Goal: Transaction & Acquisition: Purchase product/service

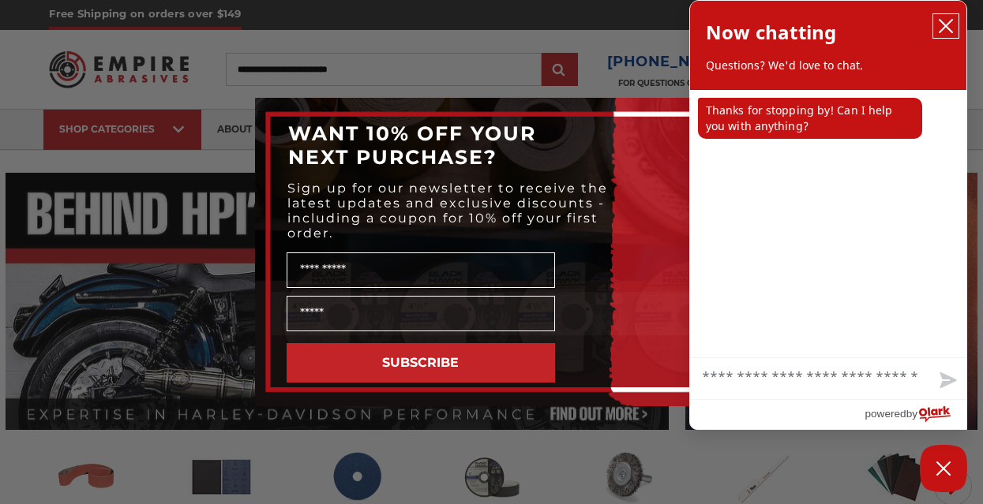
click at [946, 26] on icon "close chatbox" at bounding box center [945, 26] width 13 height 13
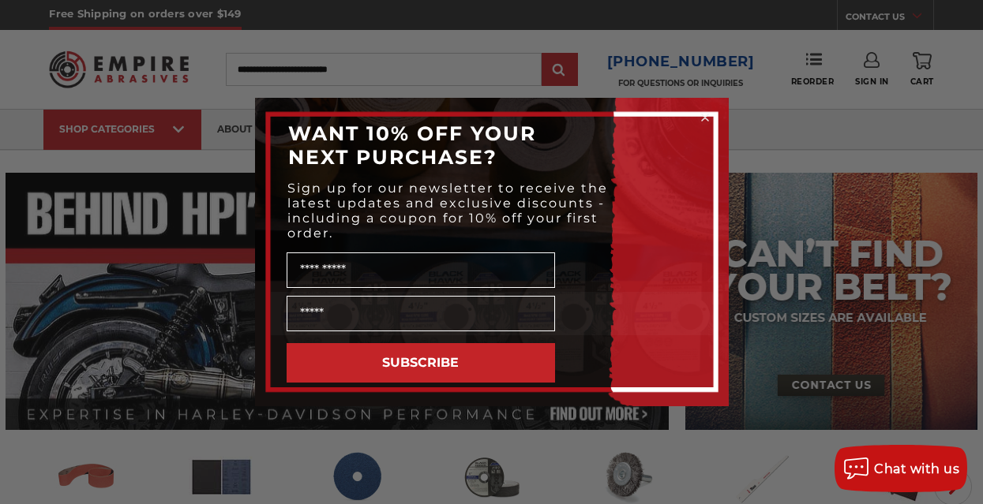
click at [705, 118] on icon "Close dialog" at bounding box center [705, 117] width 6 height 6
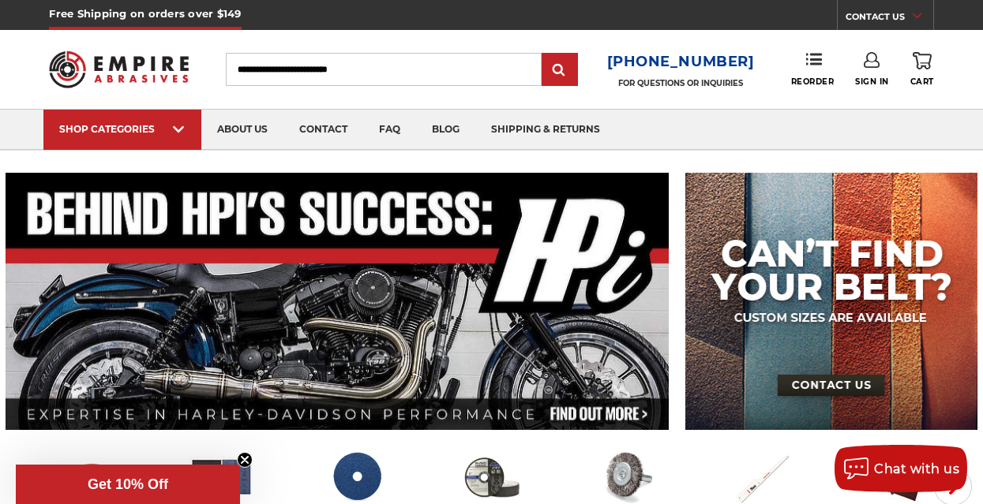
click at [872, 61] on icon at bounding box center [872, 60] width 16 height 16
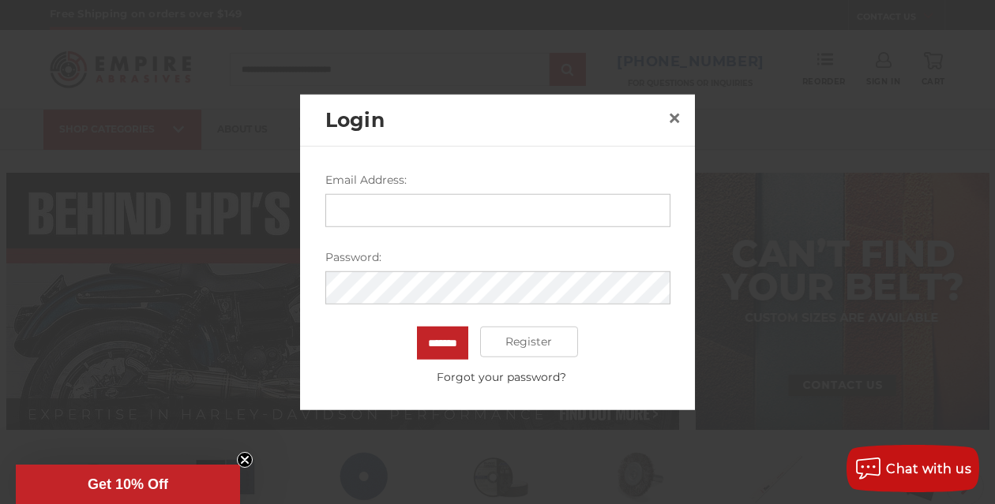
click at [460, 209] on input "Email Address:" at bounding box center [497, 209] width 345 height 33
type input "**********"
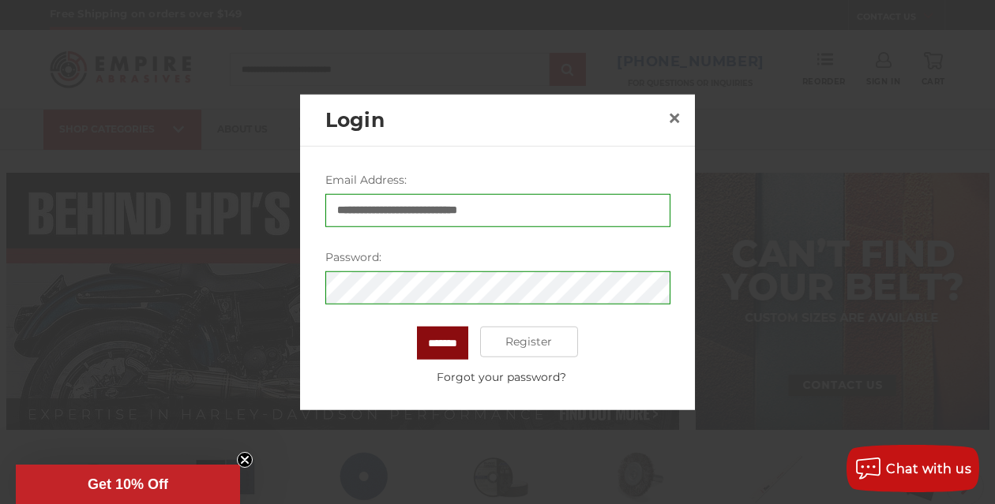
click at [457, 338] on input "*******" at bounding box center [442, 342] width 51 height 33
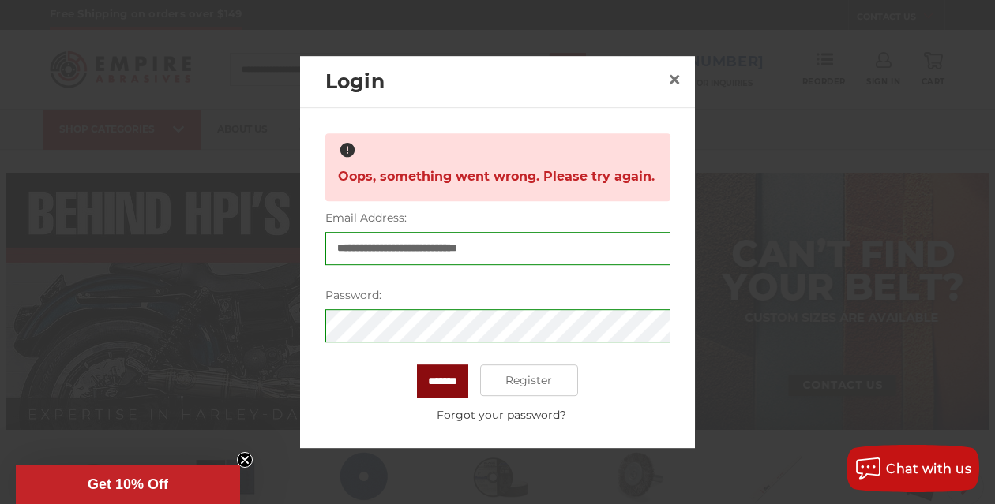
click at [423, 372] on input "*******" at bounding box center [442, 381] width 51 height 33
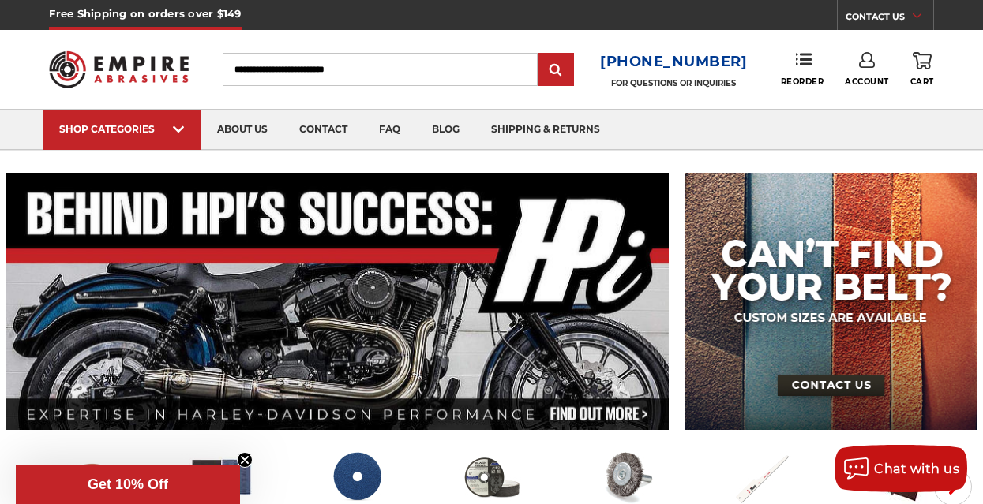
click at [411, 66] on input "Search" at bounding box center [381, 69] width 316 height 33
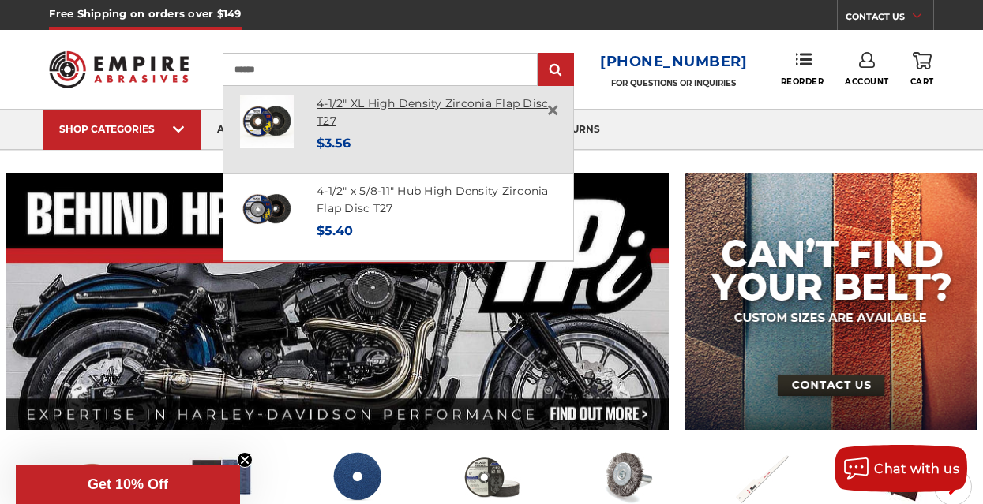
type input "******"
click at [388, 103] on link "4-1/2" XL High Density Zirconia Flap Disc T27" at bounding box center [432, 112] width 231 height 32
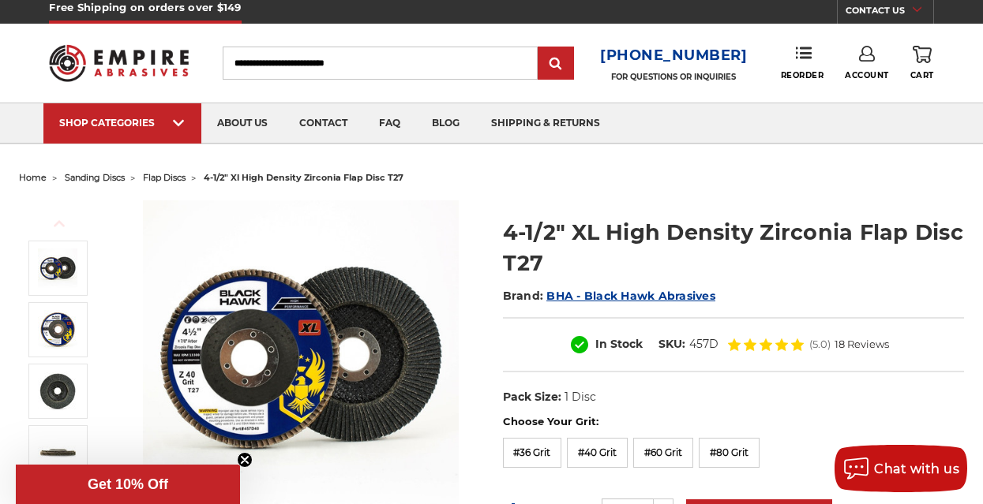
scroll to position [9, 0]
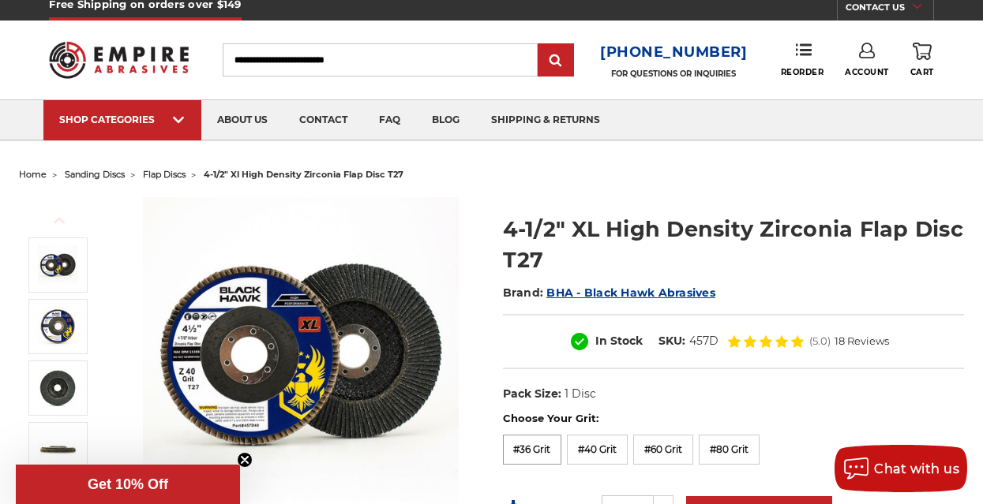
click at [526, 448] on label "#36 Grit" at bounding box center [532, 450] width 59 height 30
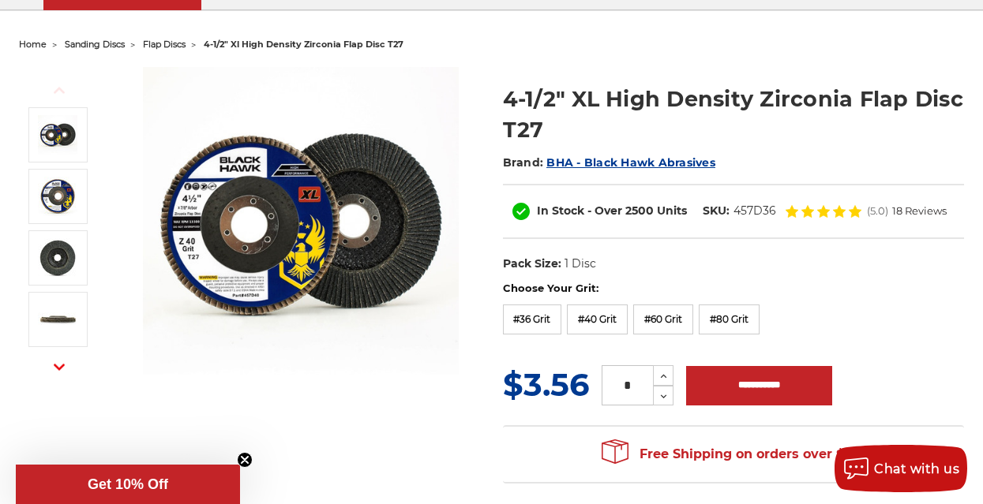
scroll to position [137, 0]
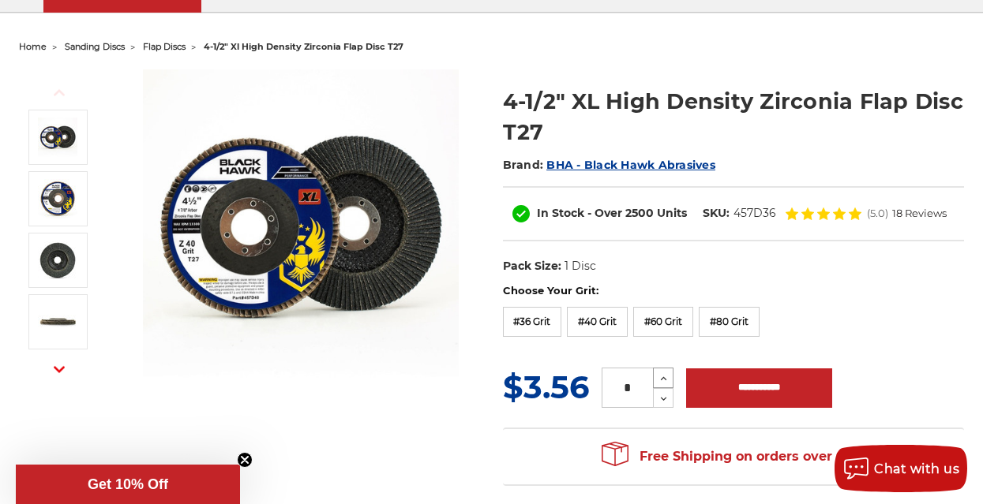
click at [665, 378] on use at bounding box center [664, 379] width 6 height 4
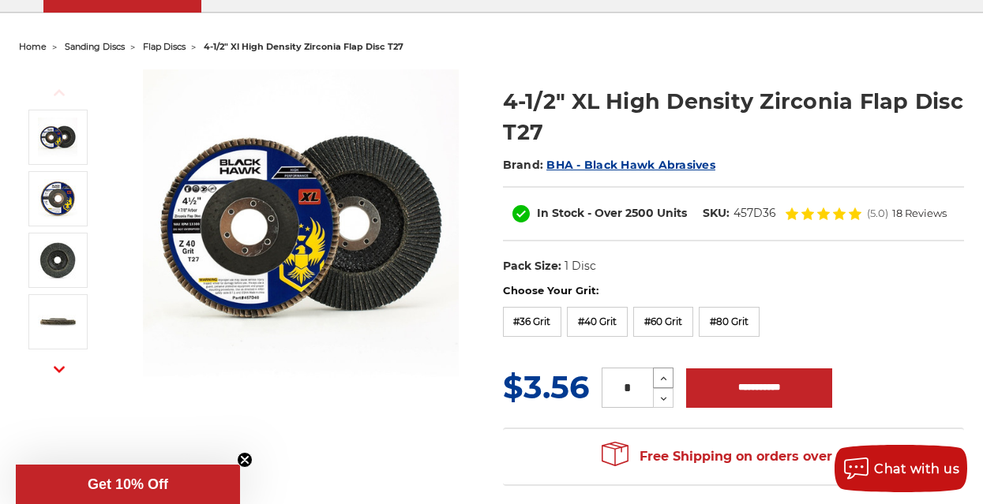
click at [665, 378] on use at bounding box center [664, 379] width 6 height 4
type input "**"
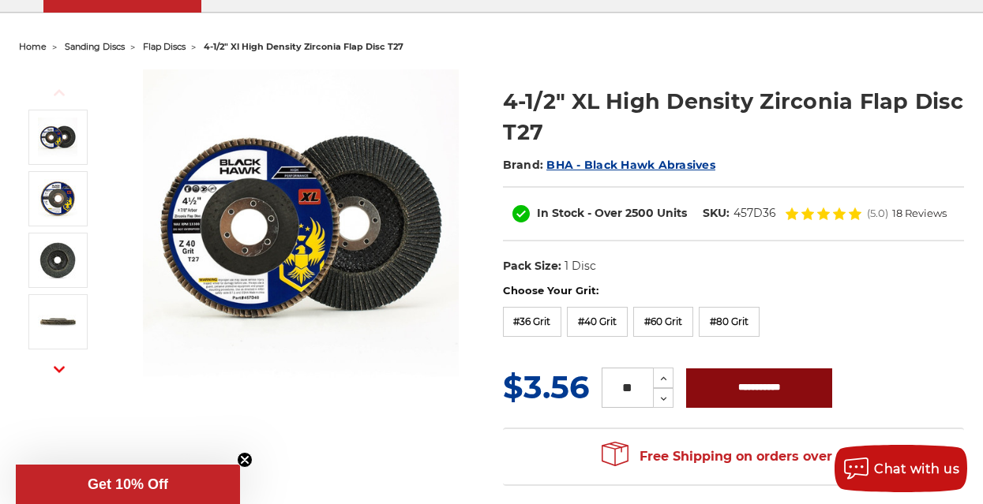
click at [744, 390] on input "**********" at bounding box center [759, 388] width 146 height 39
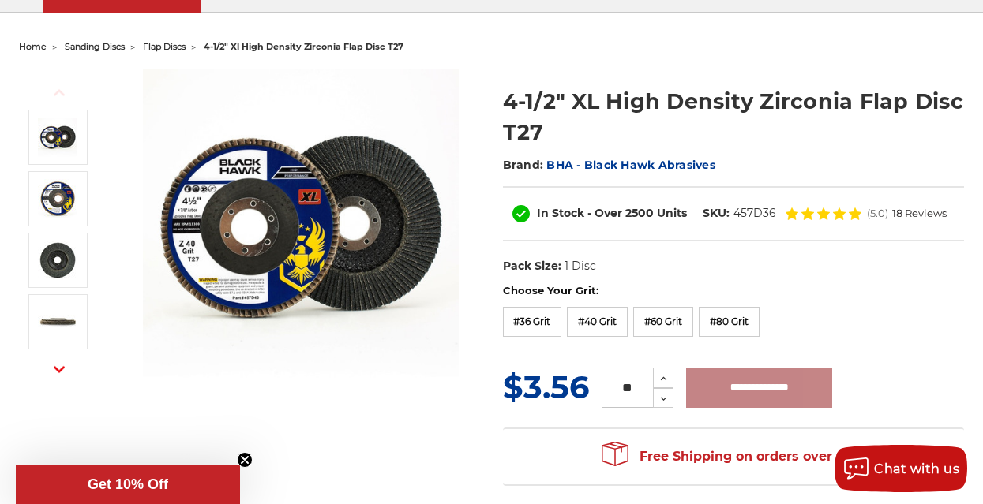
type input "**********"
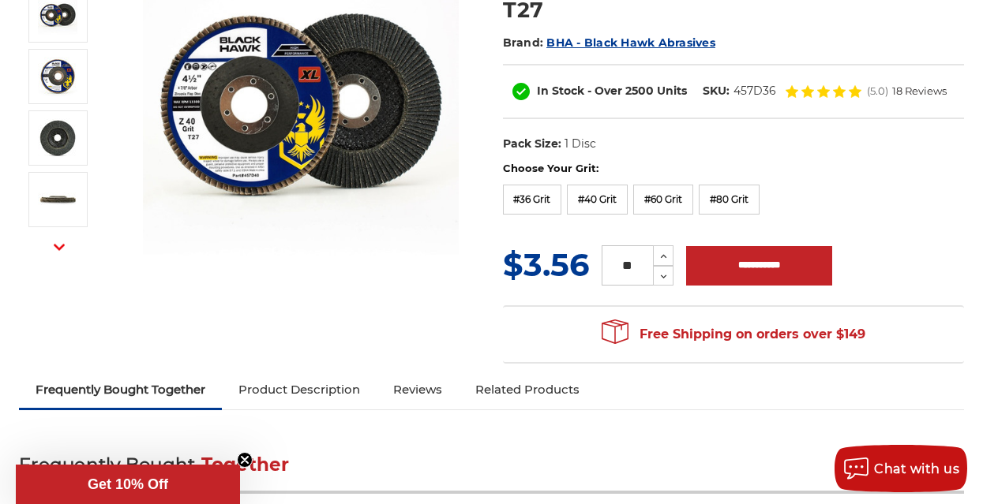
scroll to position [0, 0]
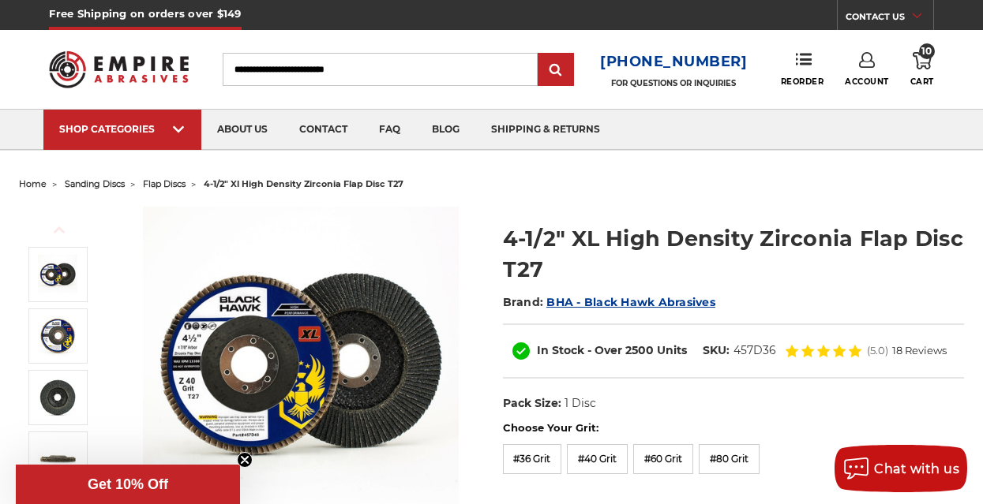
click at [333, 68] on input "Search" at bounding box center [381, 69] width 316 height 33
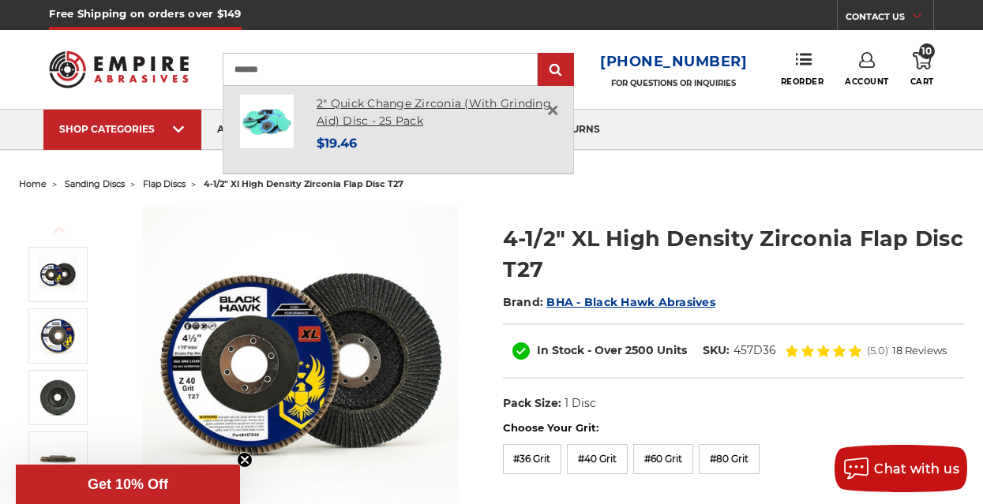
type input "*******"
click at [369, 120] on link "2" Quick Change Zirconia (With Grinding Aid) Disc - 25 Pack" at bounding box center [434, 112] width 234 height 32
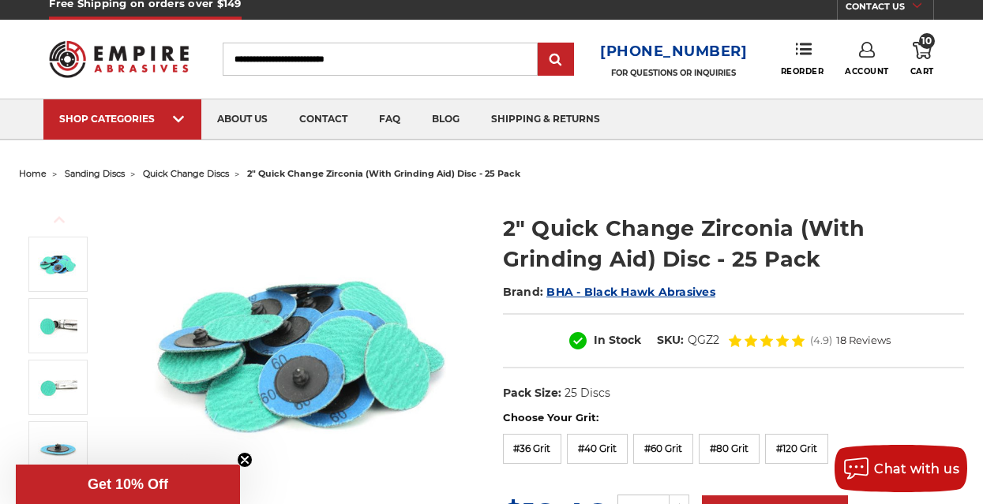
scroll to position [13, 0]
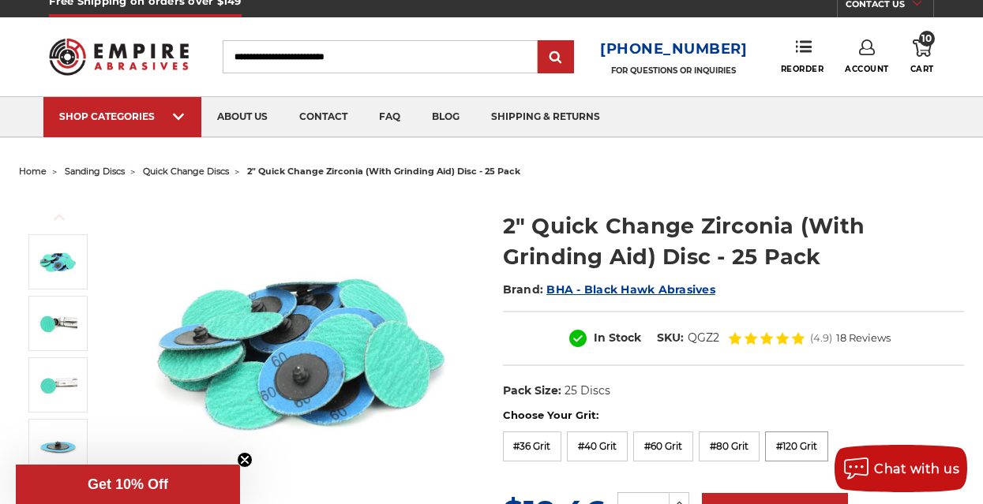
click at [791, 446] on label "#120 Grit" at bounding box center [796, 447] width 63 height 30
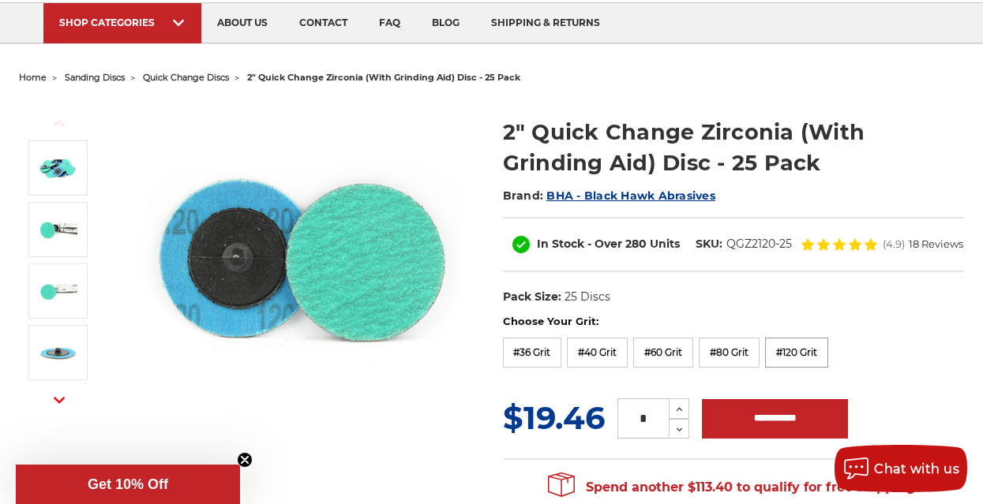
scroll to position [107, 0]
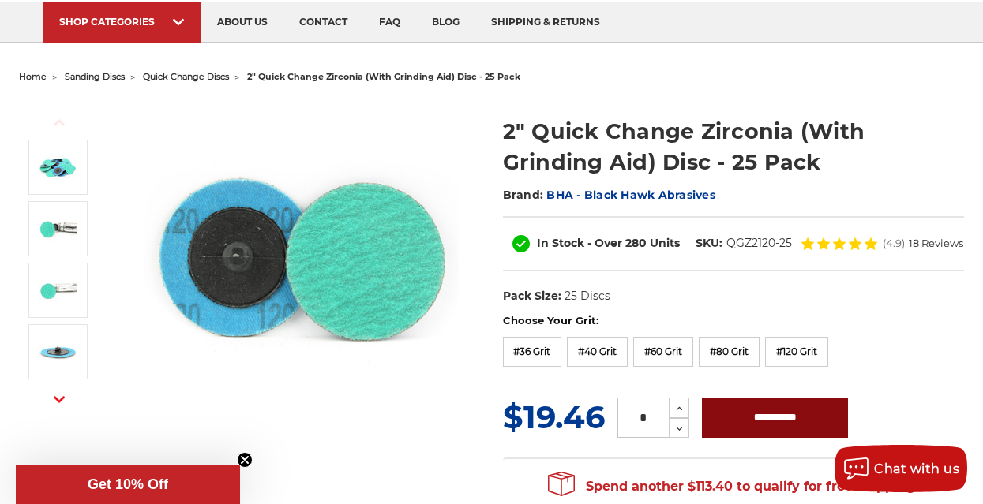
click at [785, 416] on input "**********" at bounding box center [775, 418] width 146 height 39
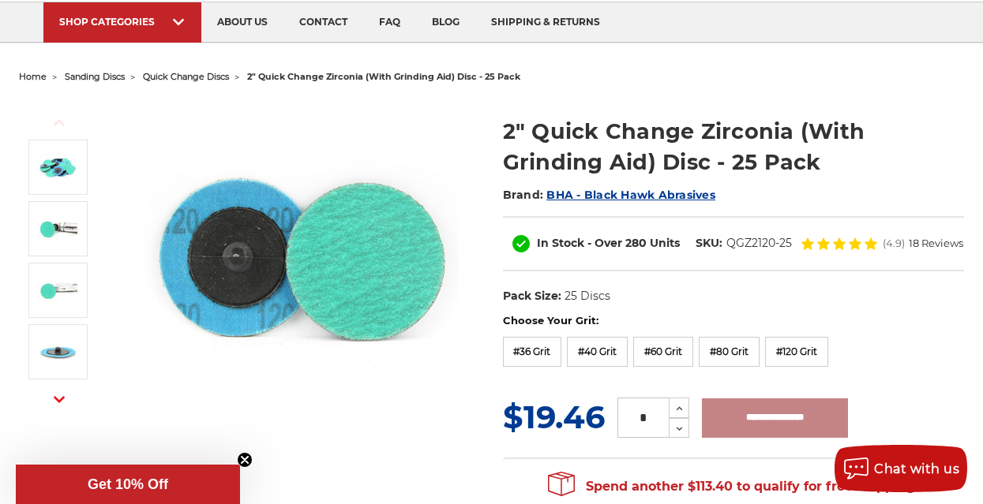
type input "**********"
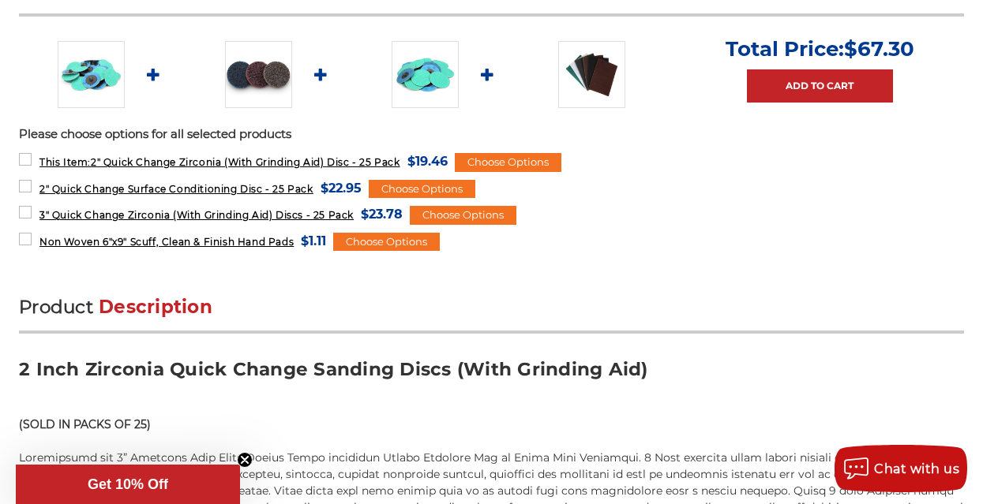
scroll to position [0, 0]
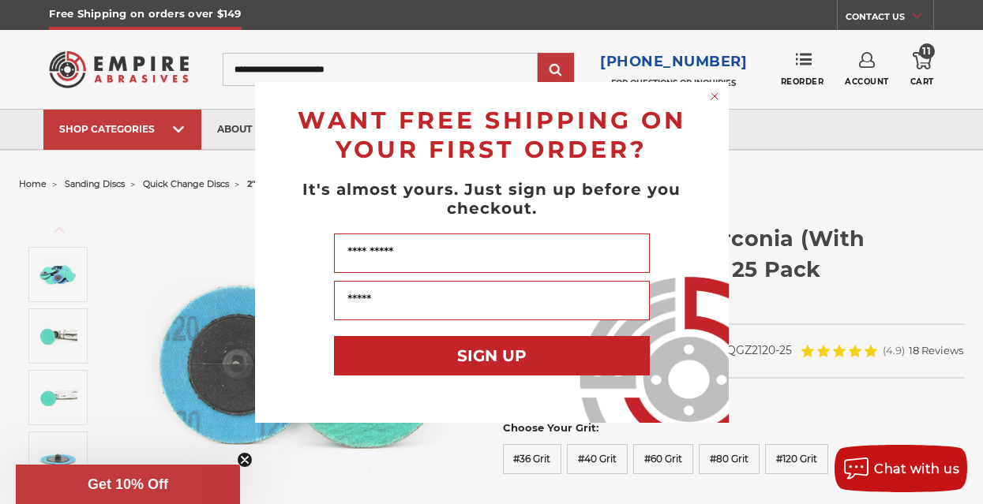
click at [713, 96] on icon "Close dialog" at bounding box center [714, 96] width 6 height 6
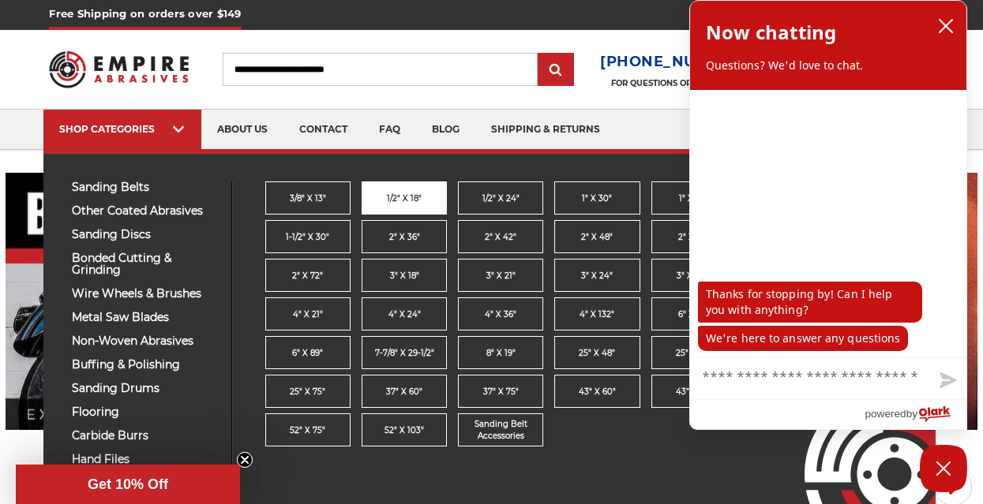
click at [392, 196] on span "1/2" x 18"" at bounding box center [404, 199] width 35 height 12
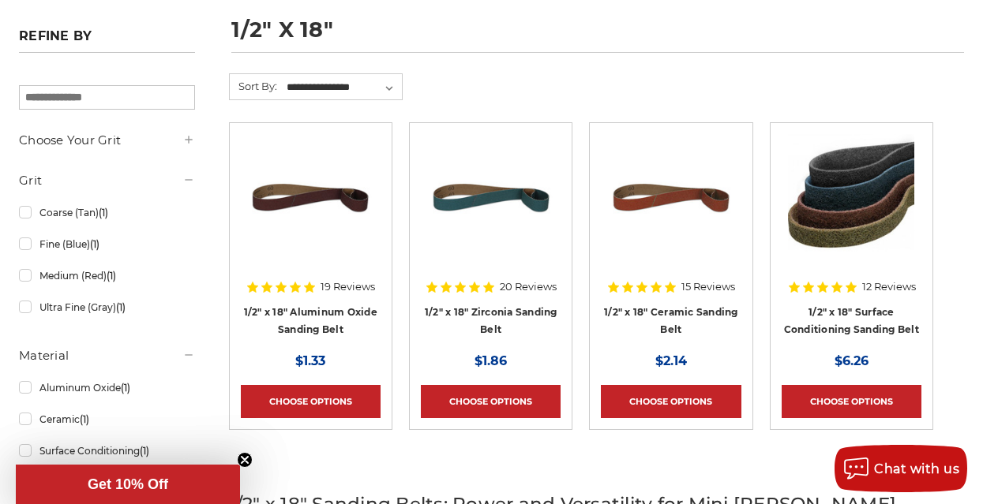
scroll to position [234, 0]
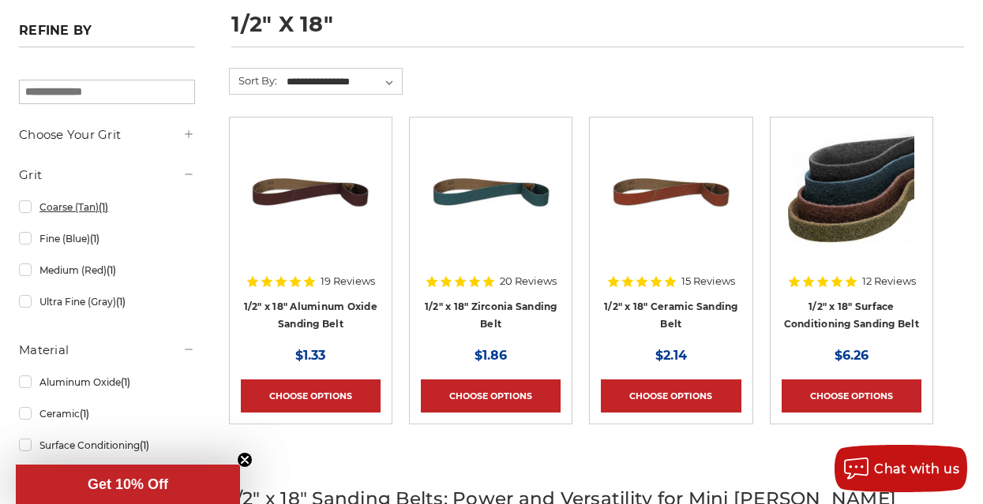
click at [28, 207] on link "Coarse (Tan) (1)" at bounding box center [107, 207] width 176 height 28
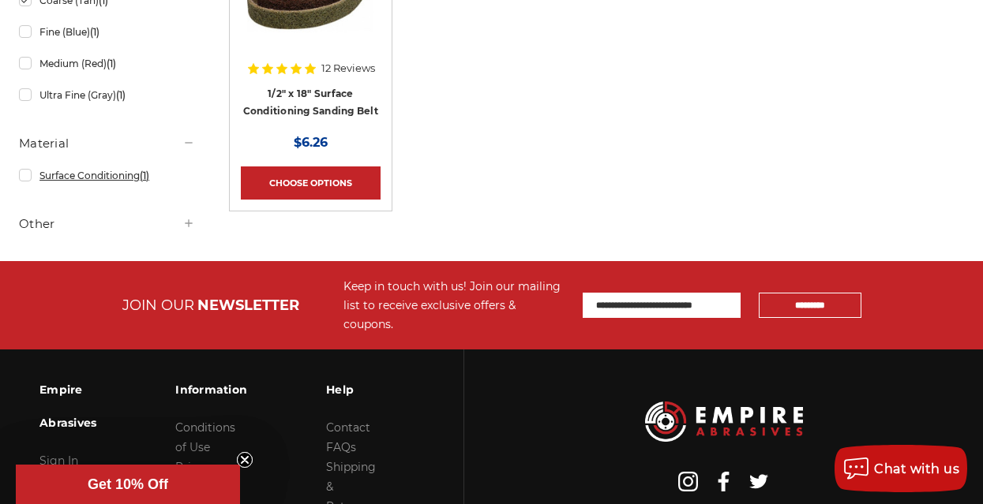
scroll to position [468, 0]
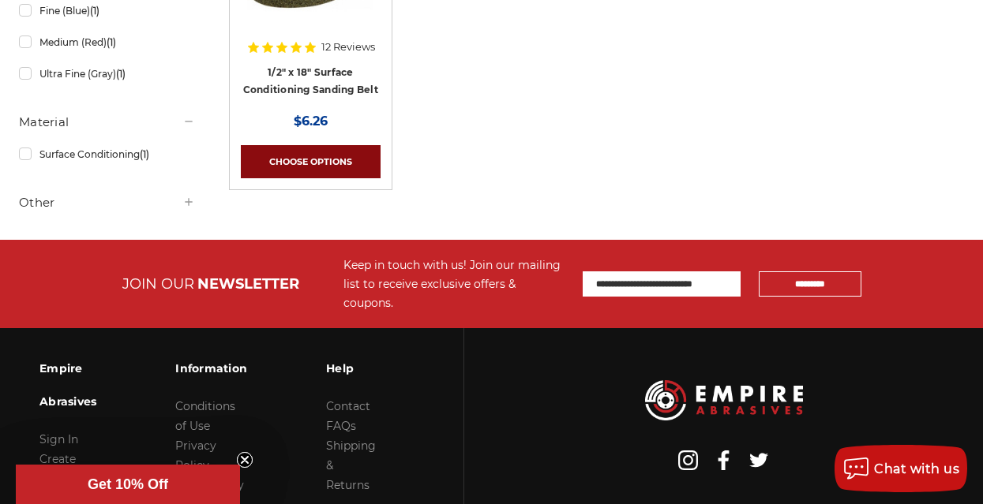
click at [354, 159] on link "Choose Options" at bounding box center [311, 161] width 140 height 33
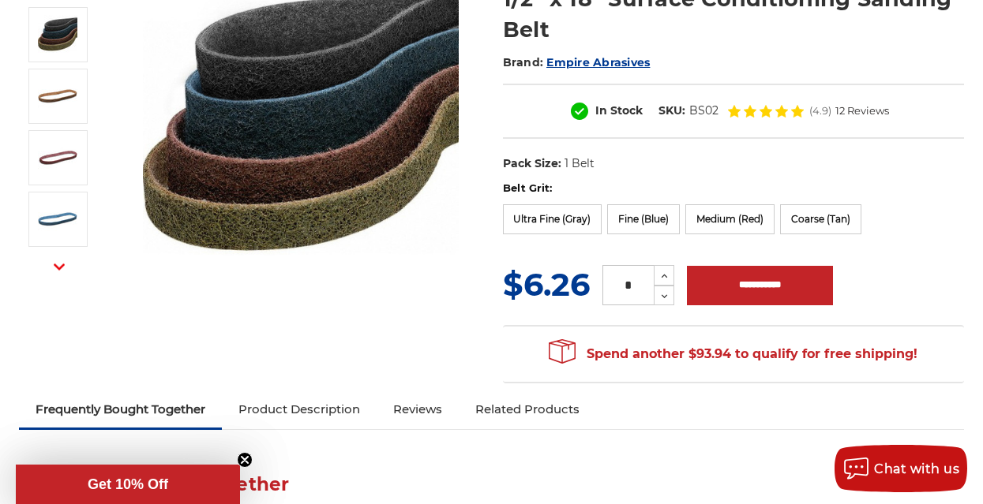
scroll to position [239, 0]
click at [839, 220] on label "Coarse (Tan)" at bounding box center [820, 220] width 81 height 30
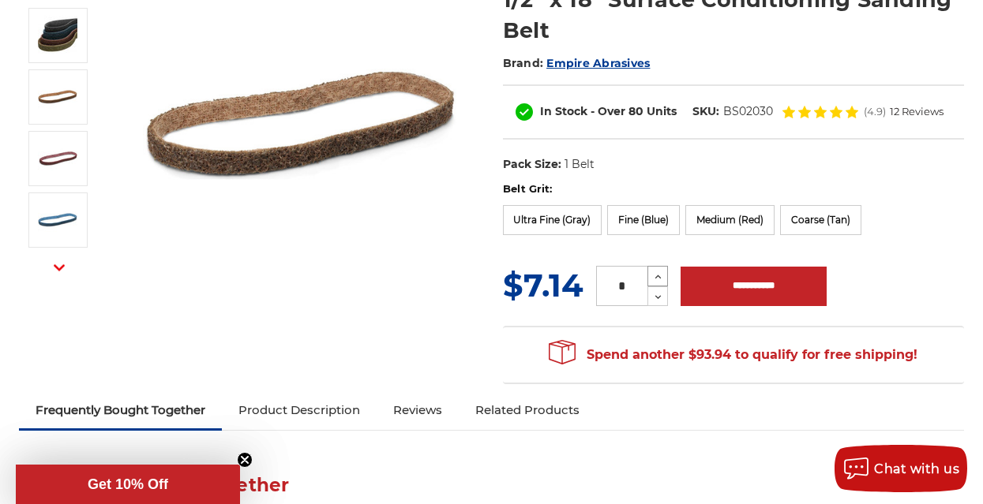
click at [658, 274] on icon at bounding box center [658, 277] width 12 height 14
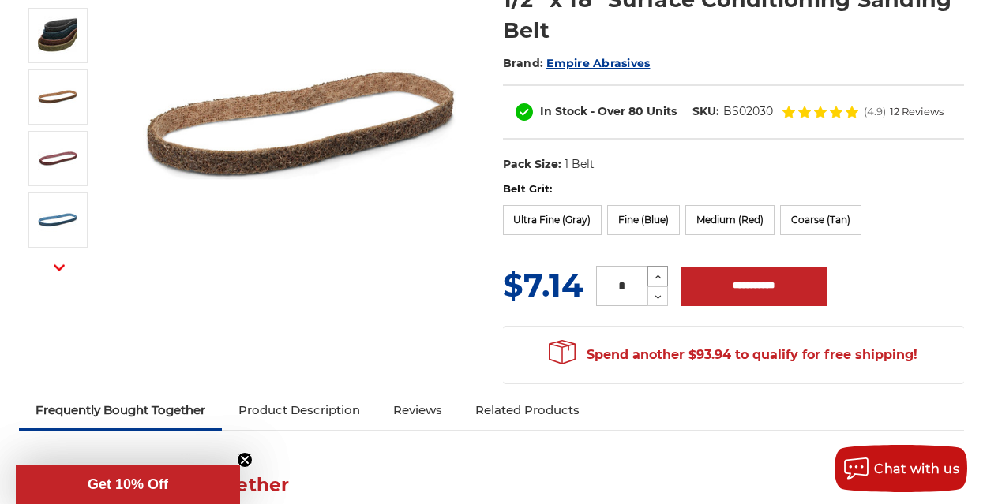
type input "*"
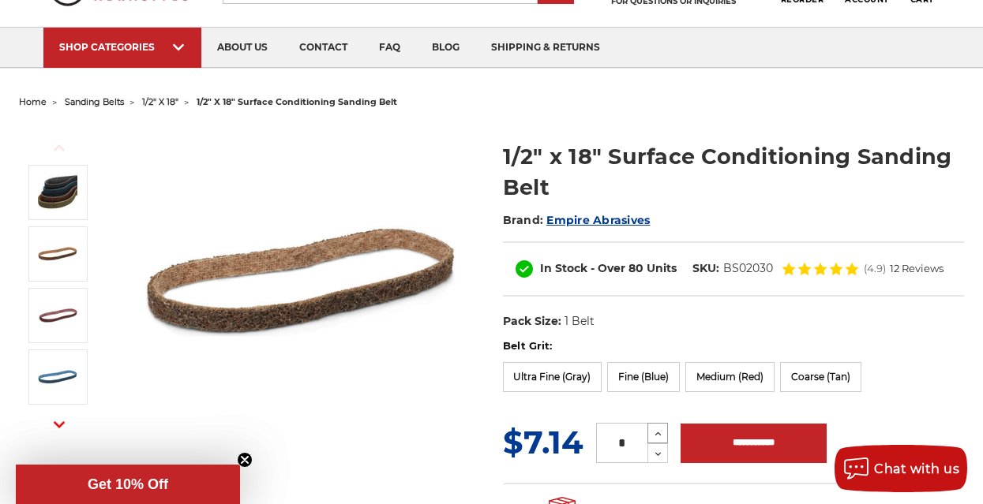
scroll to position [103, 0]
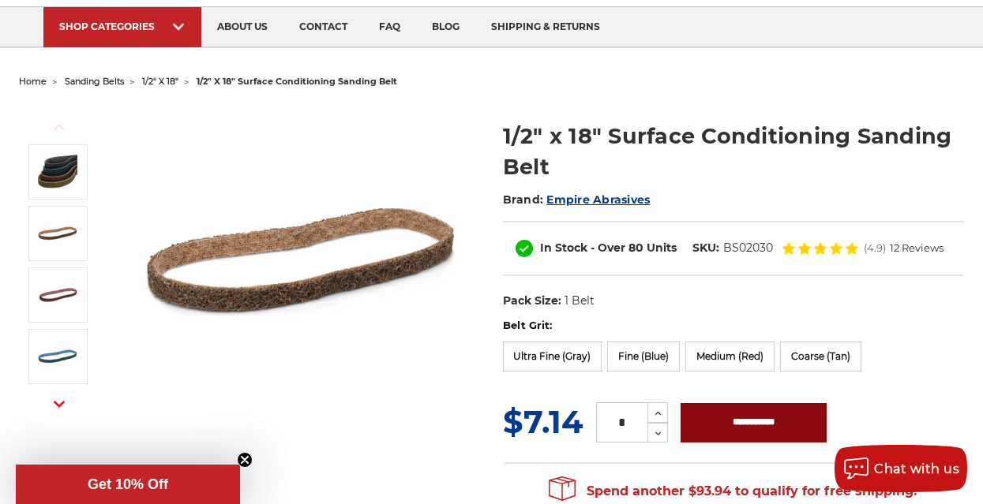
click at [748, 422] on input "**********" at bounding box center [753, 422] width 146 height 39
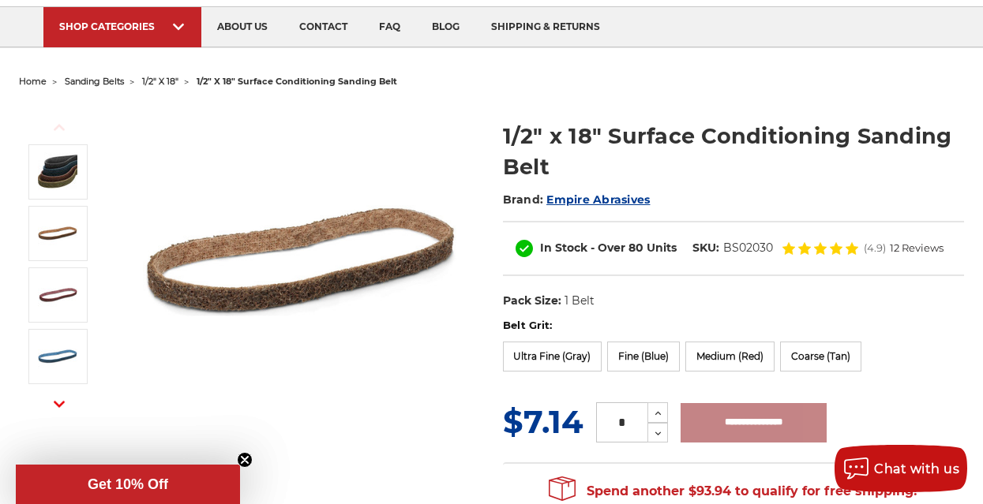
type input "**********"
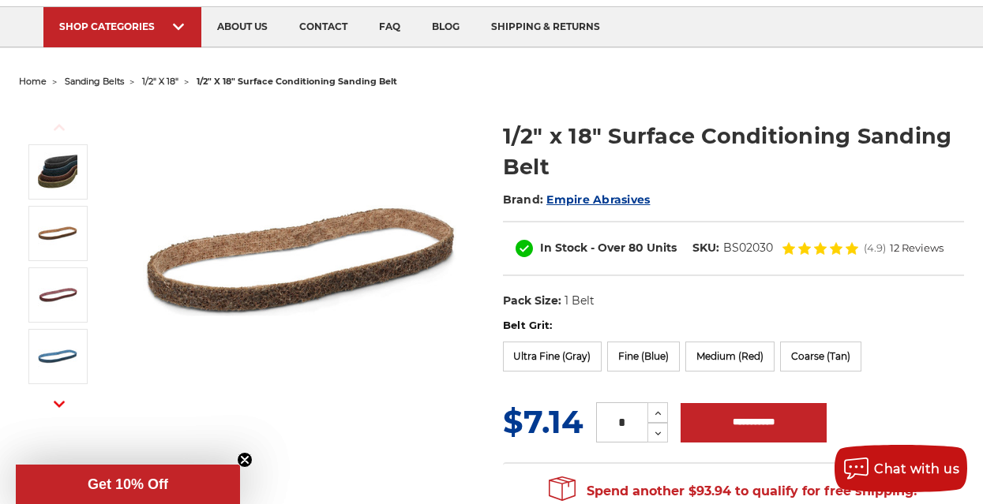
click at [185, 482] on p "Get 10% Off" at bounding box center [128, 485] width 212 height 17
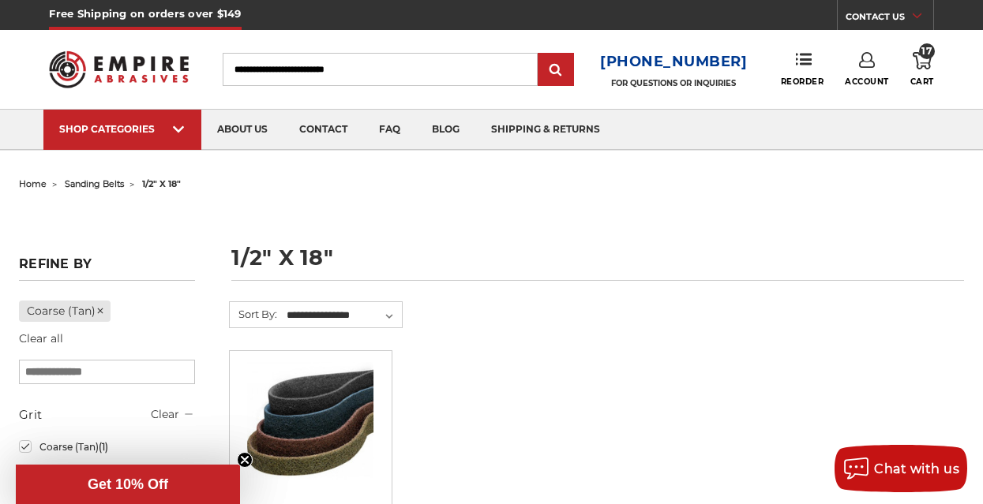
click at [924, 64] on icon at bounding box center [922, 60] width 19 height 17
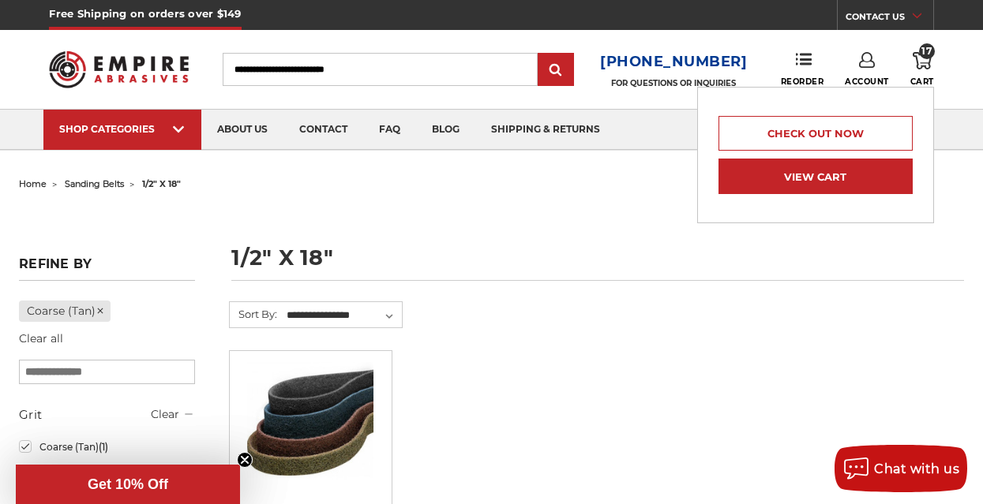
click at [880, 182] on link "View Cart" at bounding box center [815, 177] width 194 height 36
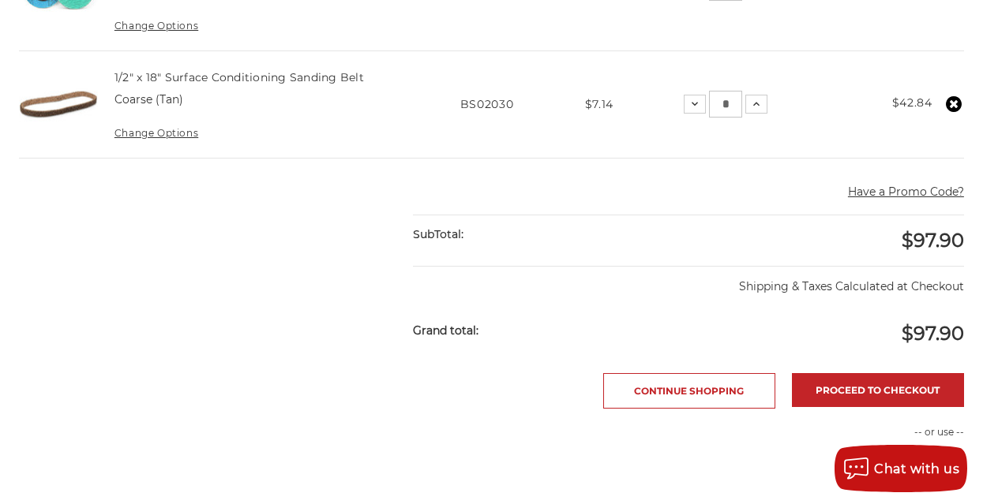
scroll to position [594, 0]
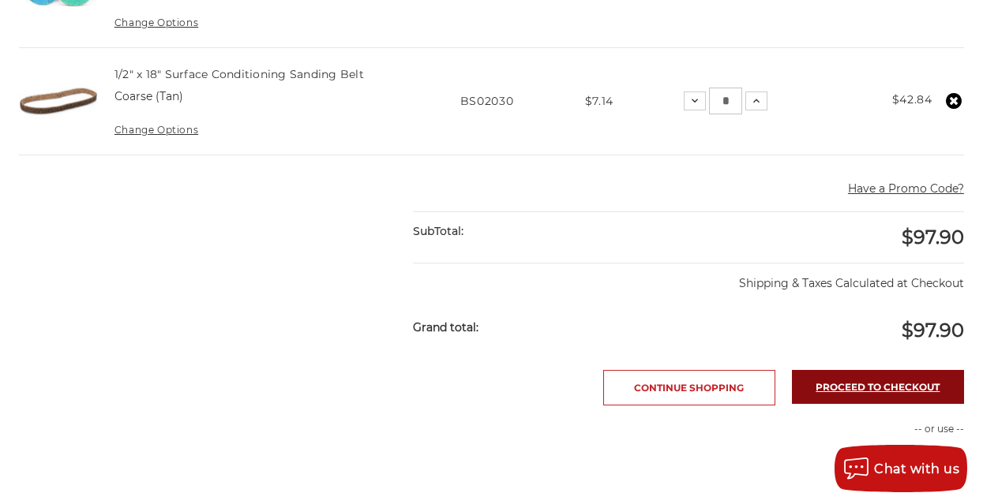
click at [884, 388] on link "Proceed to checkout" at bounding box center [878, 387] width 172 height 34
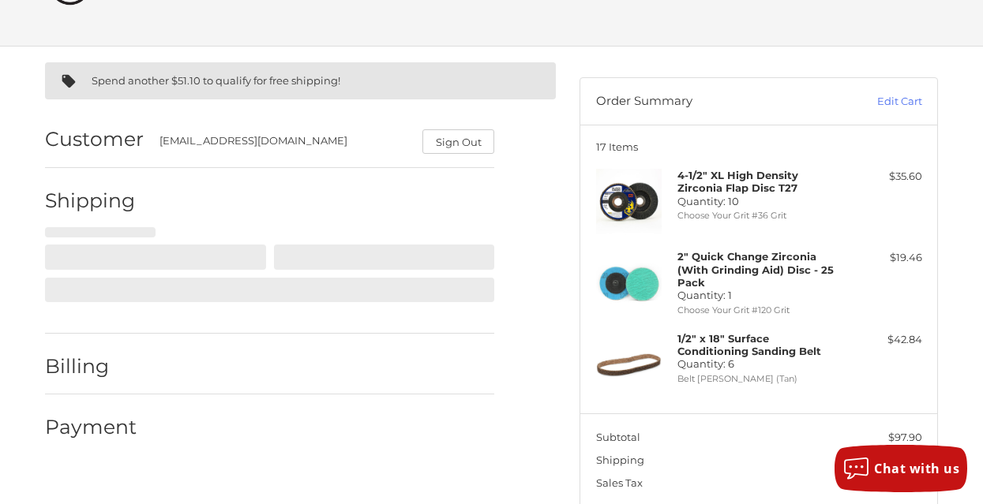
scroll to position [144, 0]
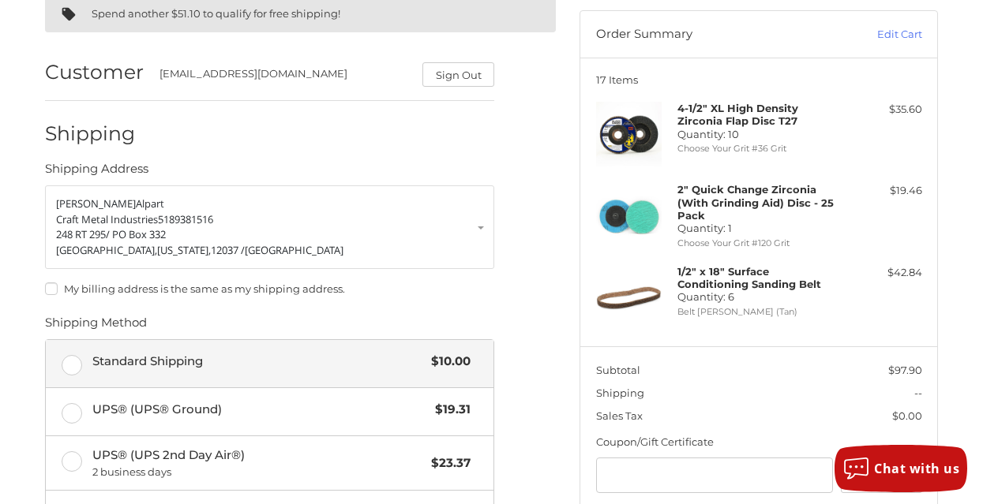
click at [74, 365] on label "Standard Shipping $10.00" at bounding box center [270, 363] width 448 height 47
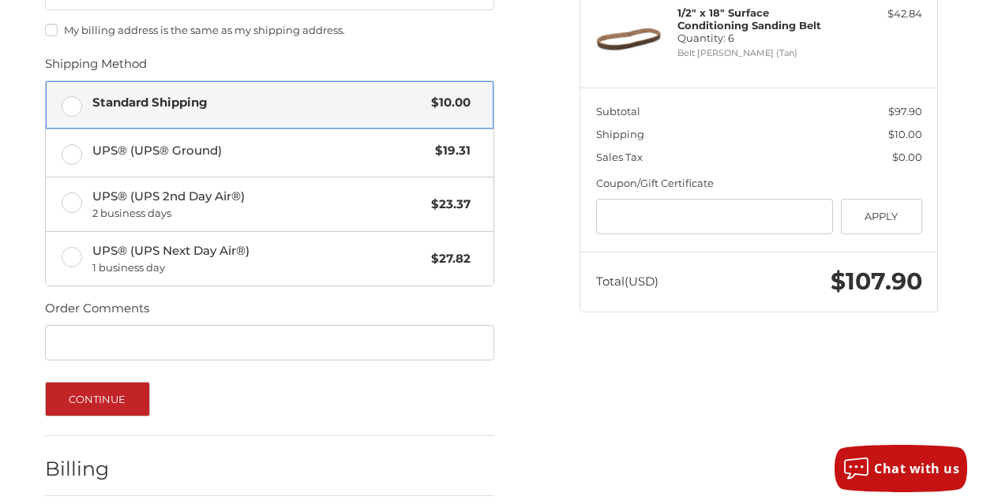
scroll to position [433, 0]
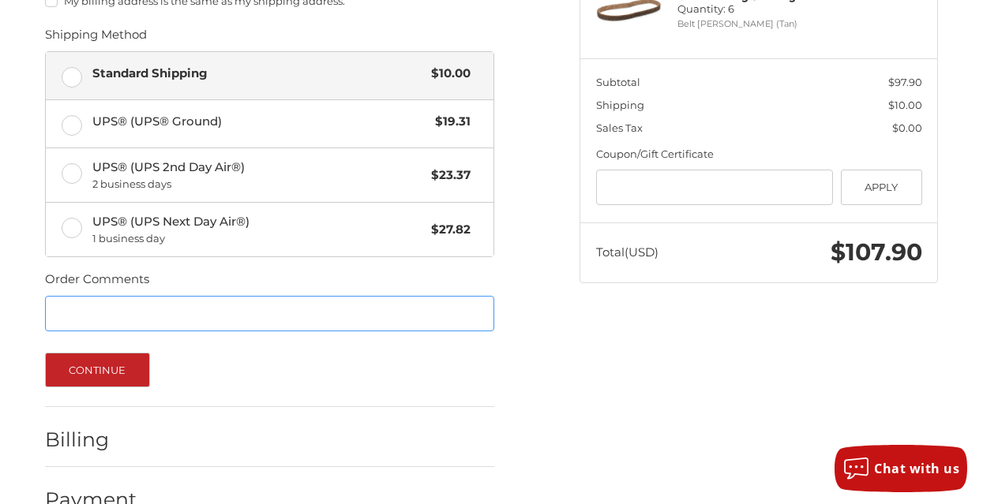
click at [241, 317] on input "Order Comments" at bounding box center [269, 314] width 449 height 36
type input "**********"
click at [135, 381] on button "Continue" at bounding box center [97, 370] width 105 height 35
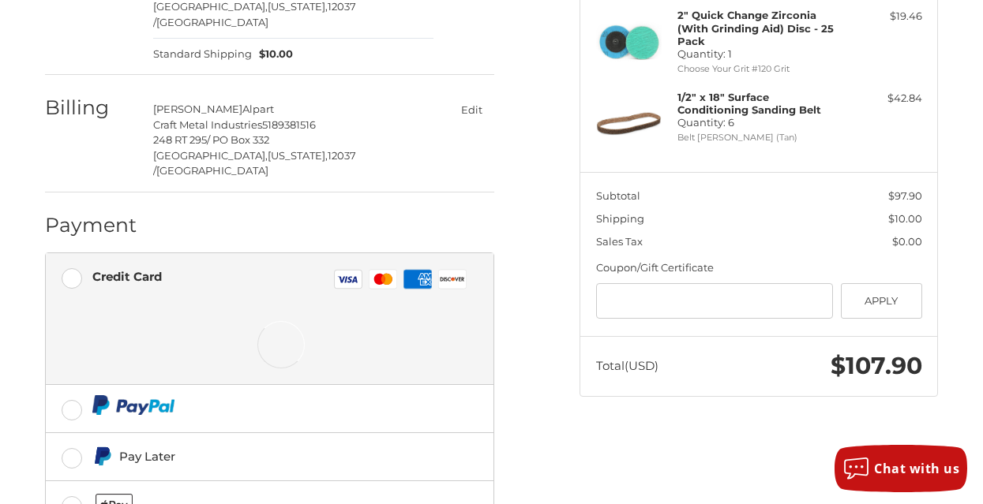
scroll to position [380, 0]
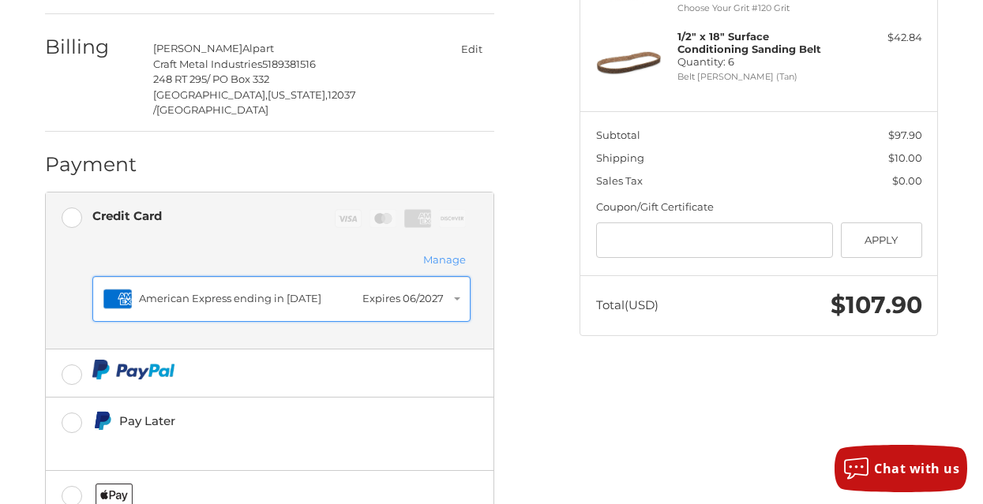
click at [456, 276] on button "Amex American Express ending in 1010 Expires 06/2027" at bounding box center [281, 299] width 379 height 46
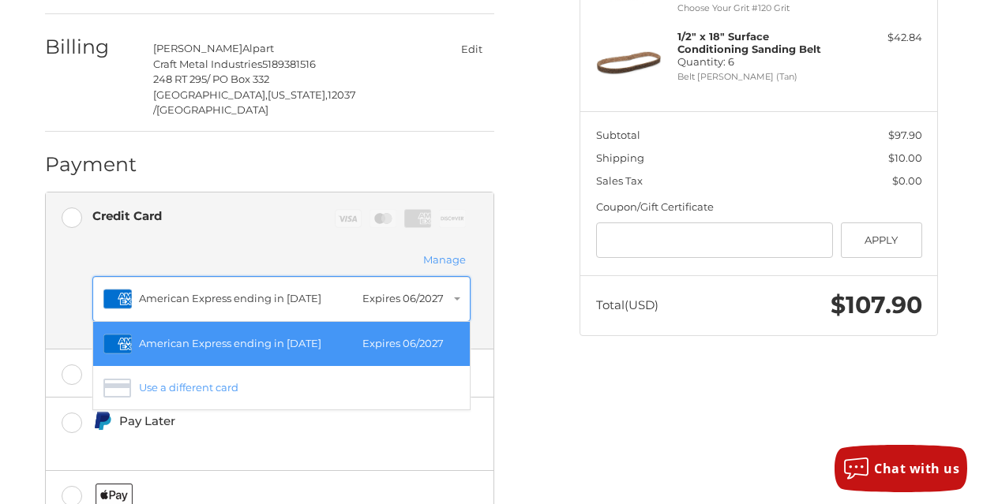
click at [459, 276] on button "Amex American Express ending in 1010 Expires 06/2027" at bounding box center [281, 299] width 379 height 46
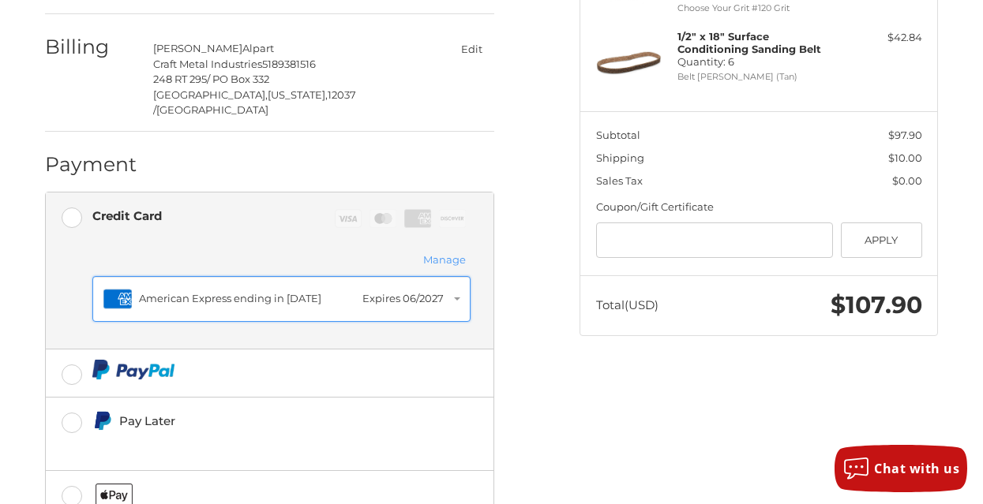
click at [459, 276] on button "Amex American Express ending in 1010 Expires 06/2027" at bounding box center [281, 299] width 379 height 46
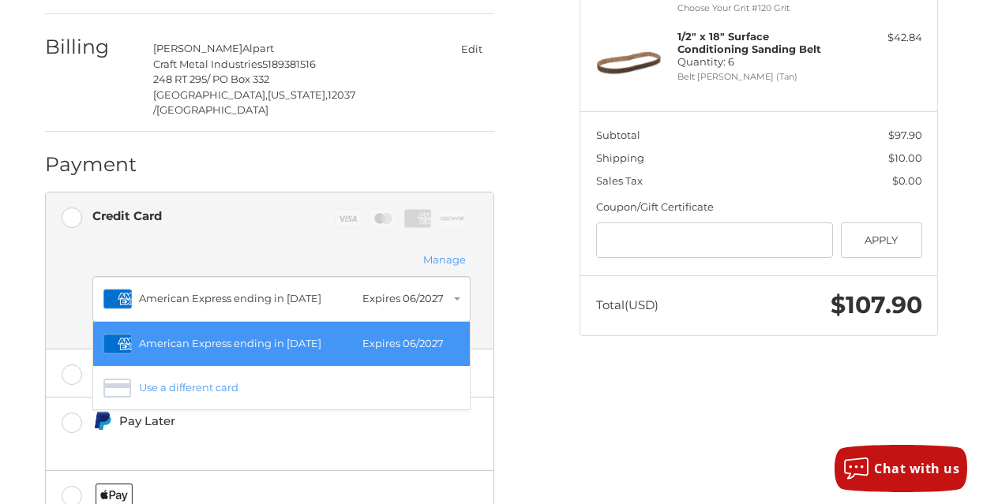
click at [298, 336] on div "American Express ending in 1010" at bounding box center [247, 344] width 216 height 16
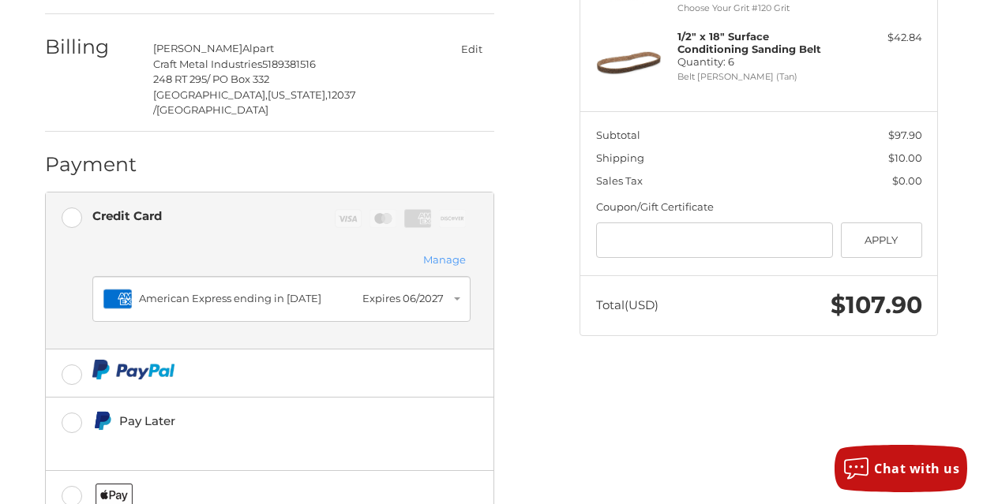
click at [448, 252] on button "Manage" at bounding box center [444, 260] width 52 height 17
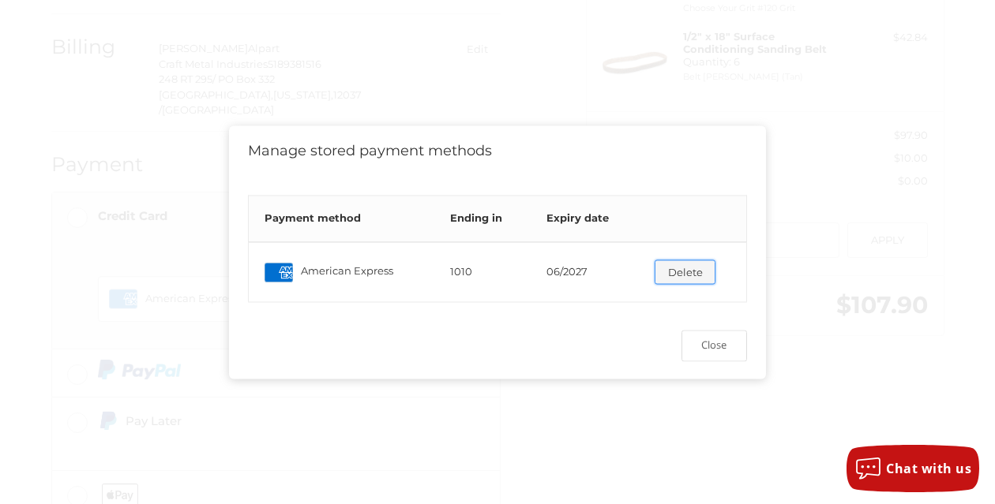
click at [671, 268] on button "Delete" at bounding box center [684, 273] width 61 height 24
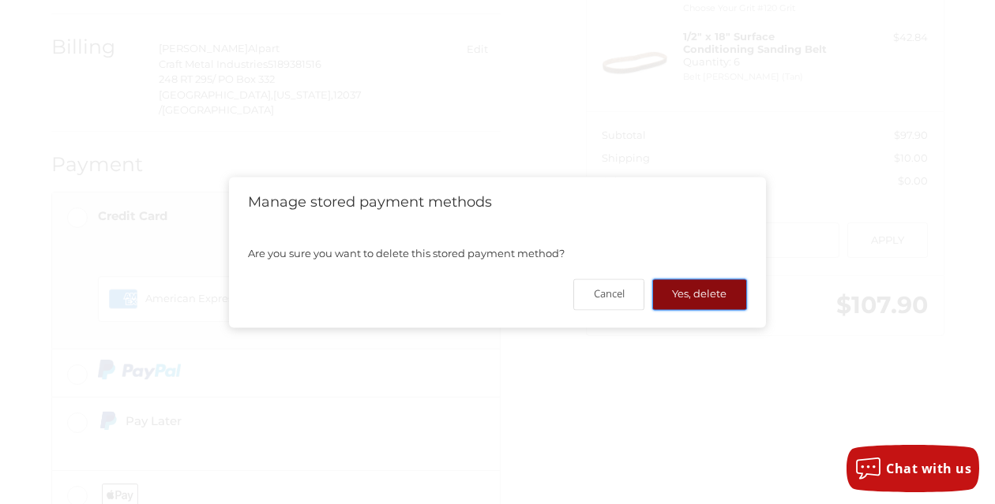
click at [691, 294] on button "Yes, delete" at bounding box center [699, 294] width 95 height 31
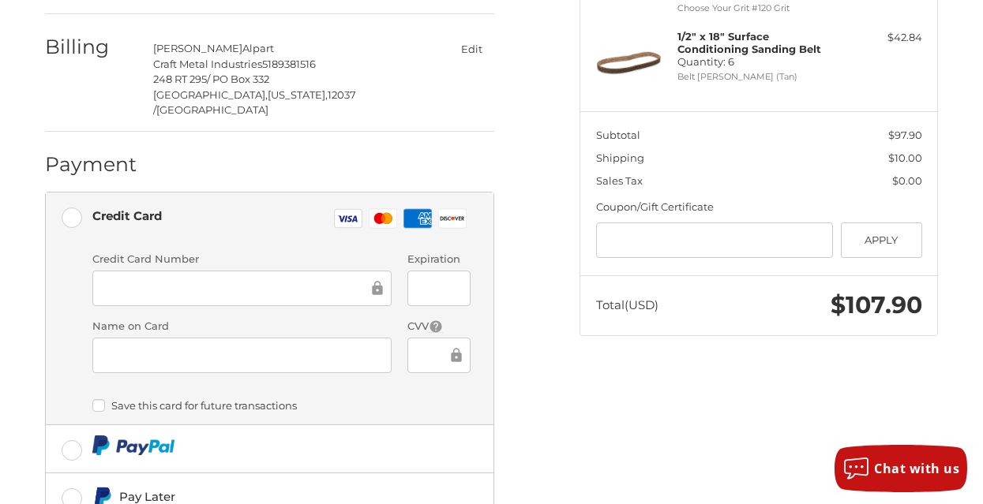
click at [273, 271] on div at bounding box center [242, 289] width 300 height 36
click at [418, 347] on iframe at bounding box center [433, 356] width 30 height 18
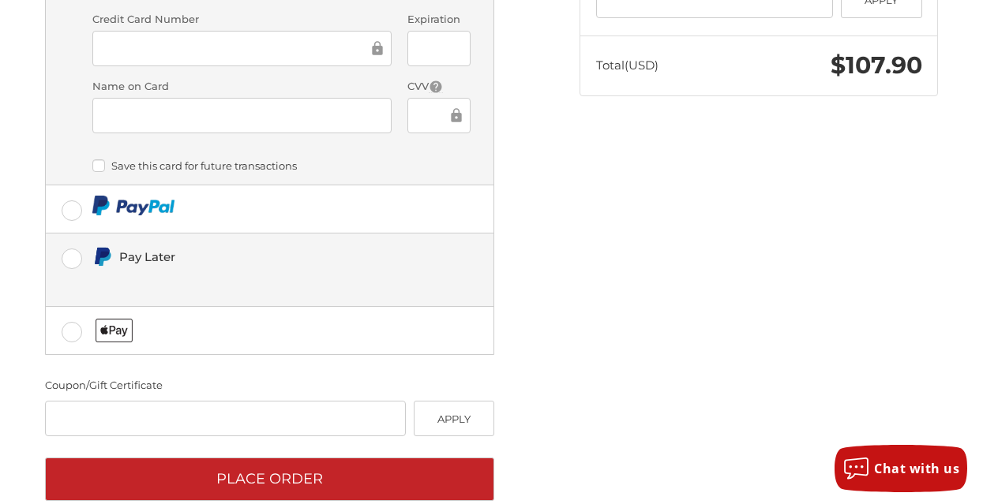
scroll to position [620, 0]
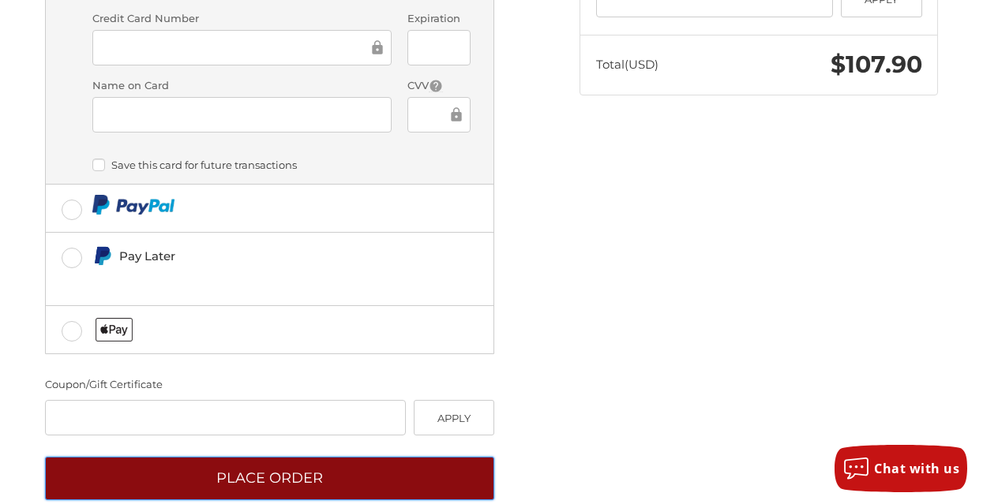
click at [395, 457] on button "Place Order" at bounding box center [269, 478] width 449 height 43
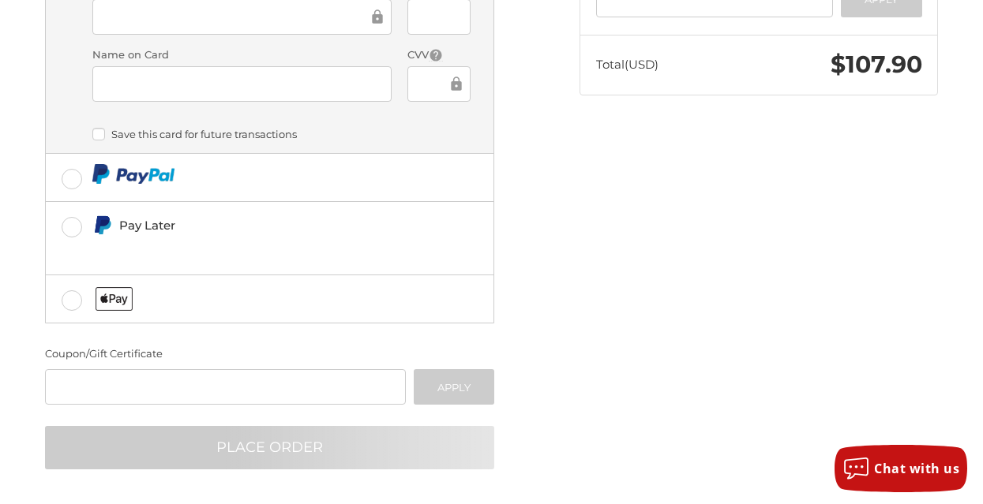
scroll to position [59, 0]
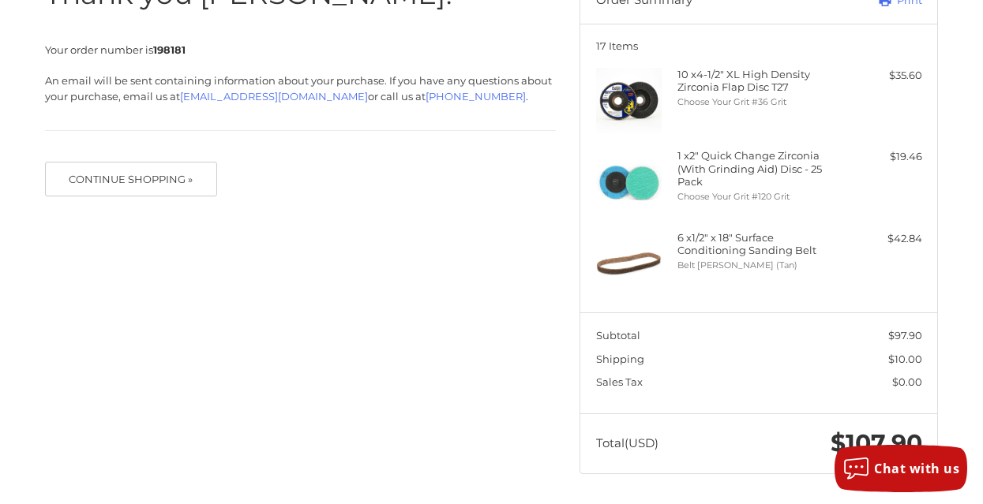
scroll to position [179, 0]
